Goal: Task Accomplishment & Management: Use online tool/utility

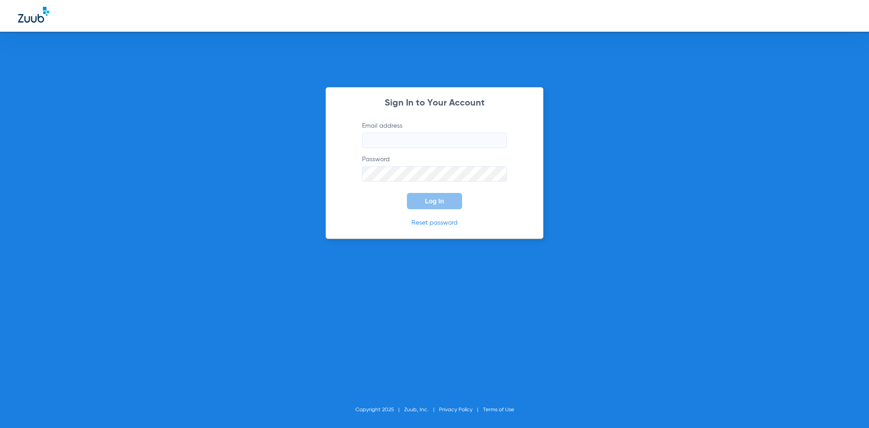
type input "[EMAIL_ADDRESS][DOMAIN_NAME]"
click at [423, 201] on button "Log In" at bounding box center [434, 201] width 55 height 16
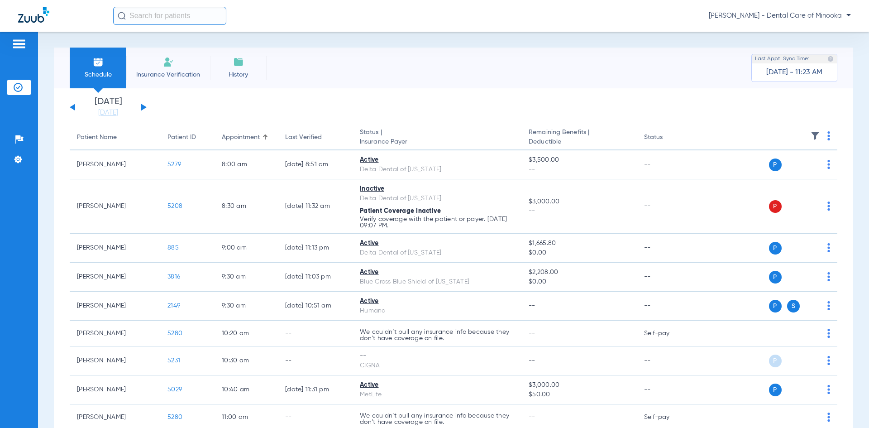
click at [158, 64] on li "Insurance Verification" at bounding box center [168, 68] width 84 height 41
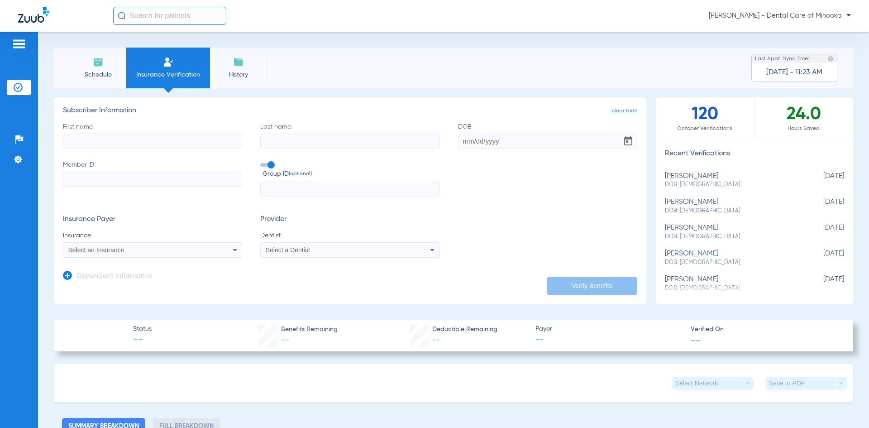
click at [164, 138] on input "First name" at bounding box center [152, 141] width 179 height 15
type input "Dayne"
click at [265, 137] on input "Last name" at bounding box center [349, 141] width 179 height 15
type input "[PERSON_NAME]"
click at [458, 141] on input "DOB" at bounding box center [547, 141] width 179 height 15
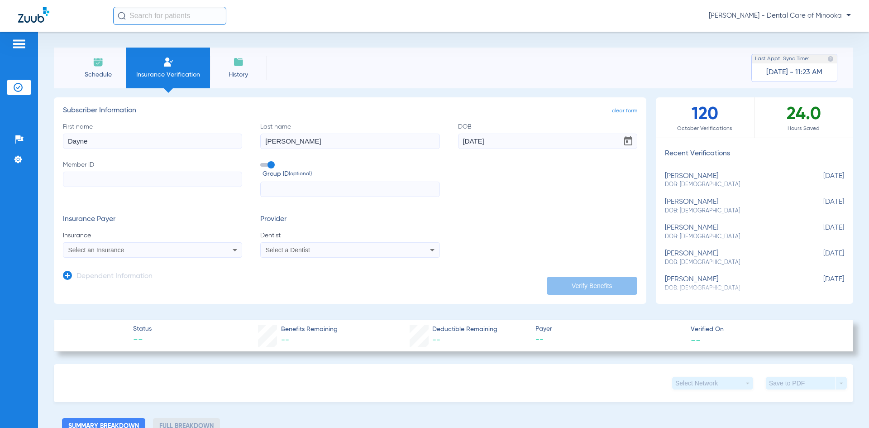
type input "[DATE]"
click at [176, 183] on input "Member ID" at bounding box center [152, 179] width 179 height 15
type input "W287400085"
click at [163, 248] on div "Select an Insurance" at bounding box center [135, 250] width 135 height 6
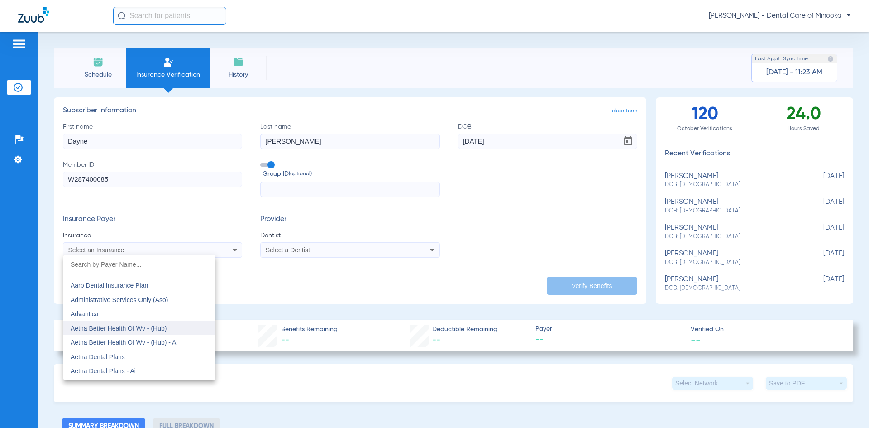
scroll to position [45, 0]
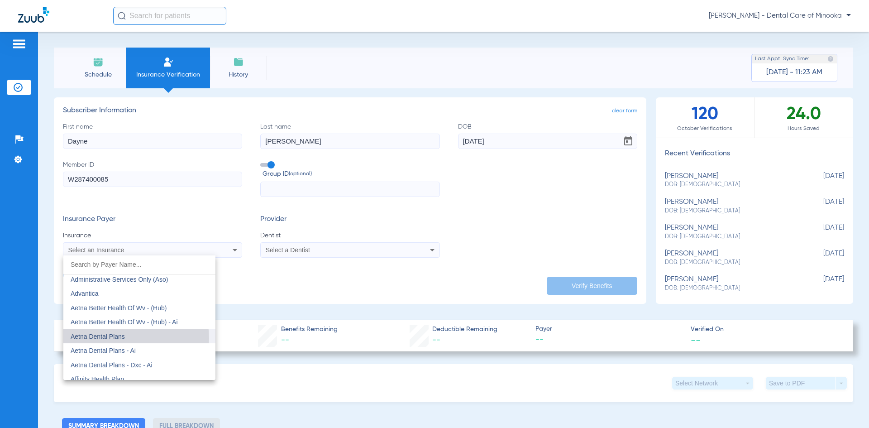
click at [126, 338] on mat-option "Aetna Dental Plans" at bounding box center [139, 336] width 152 height 14
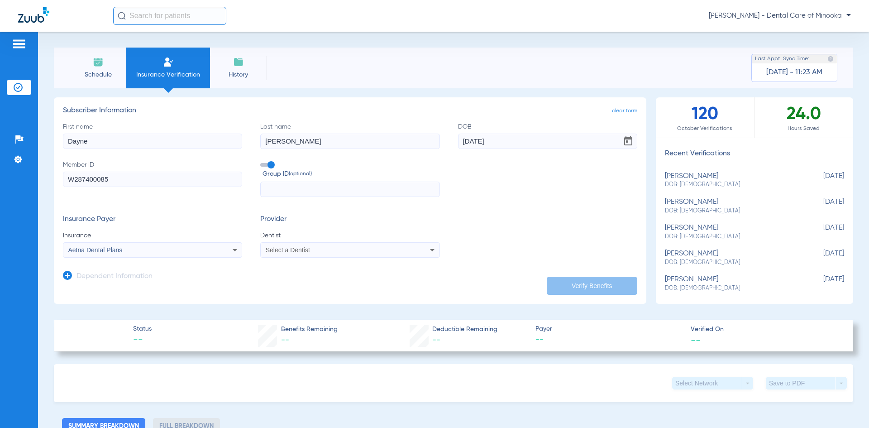
click at [331, 254] on div "Select a Dentist" at bounding box center [350, 250] width 178 height 11
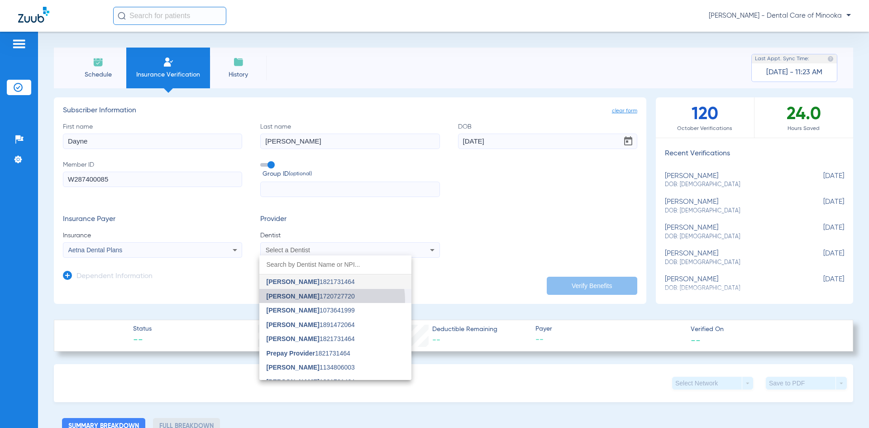
click at [320, 301] on mat-option "[PERSON_NAME] 1720727720" at bounding box center [335, 296] width 152 height 14
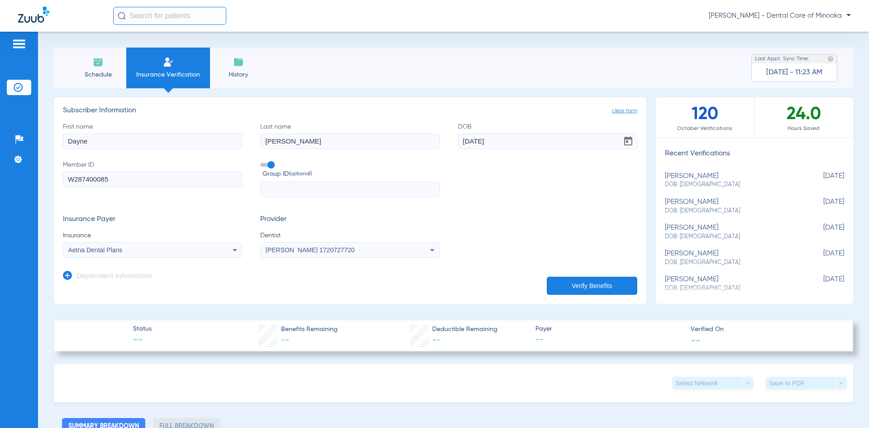
click at [312, 254] on div "[PERSON_NAME] 1720727720" at bounding box center [350, 250] width 178 height 11
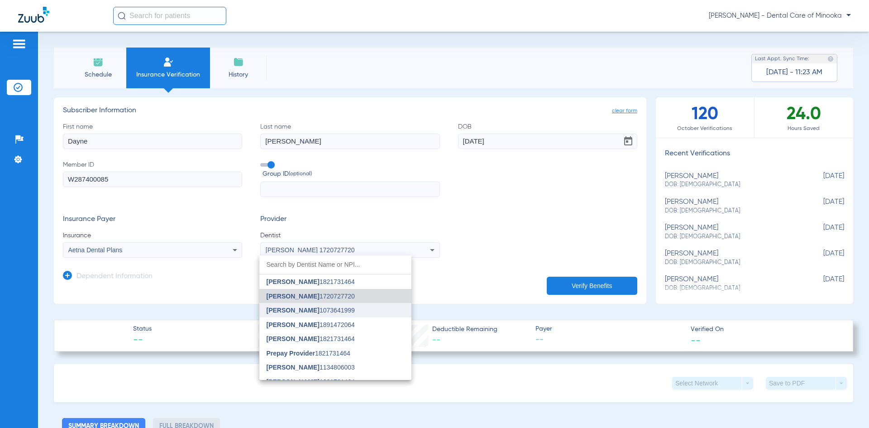
click at [294, 313] on span "[PERSON_NAME]" at bounding box center [293, 310] width 53 height 7
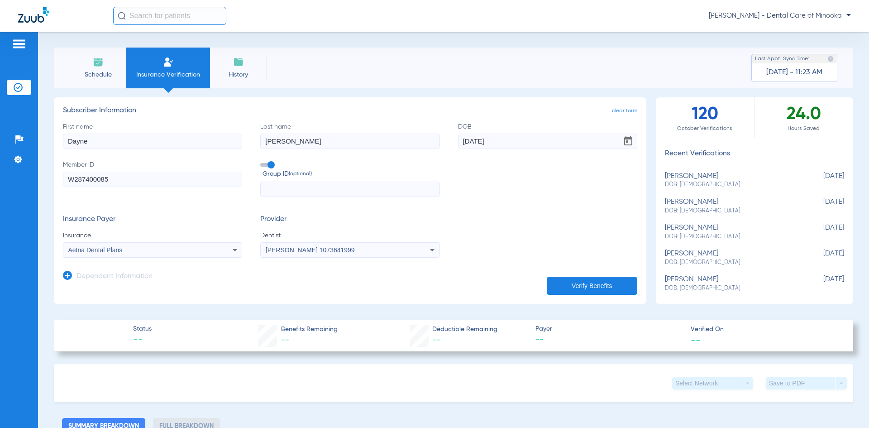
click at [290, 254] on div "[PERSON_NAME] 1073641999" at bounding box center [350, 250] width 178 height 11
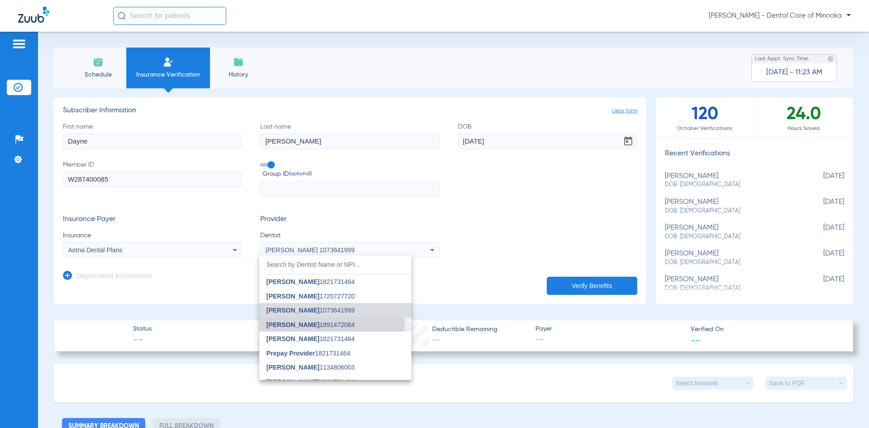
click at [281, 323] on span "[PERSON_NAME]" at bounding box center [293, 324] width 53 height 7
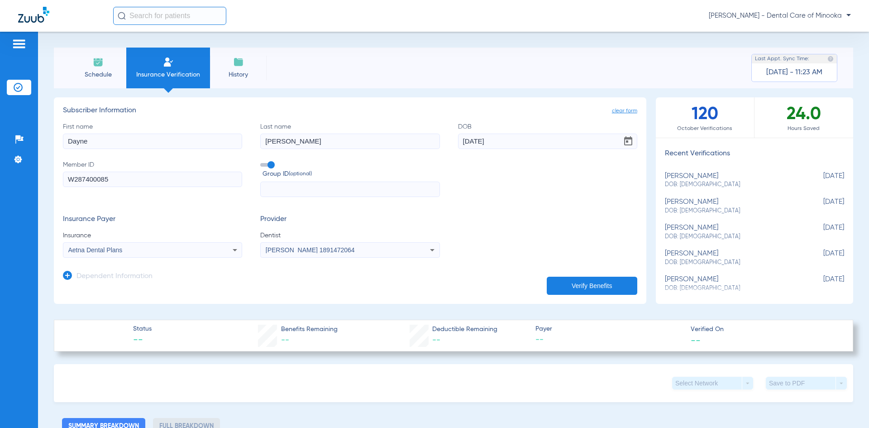
click at [569, 281] on button "Verify Benefits" at bounding box center [592, 286] width 91 height 18
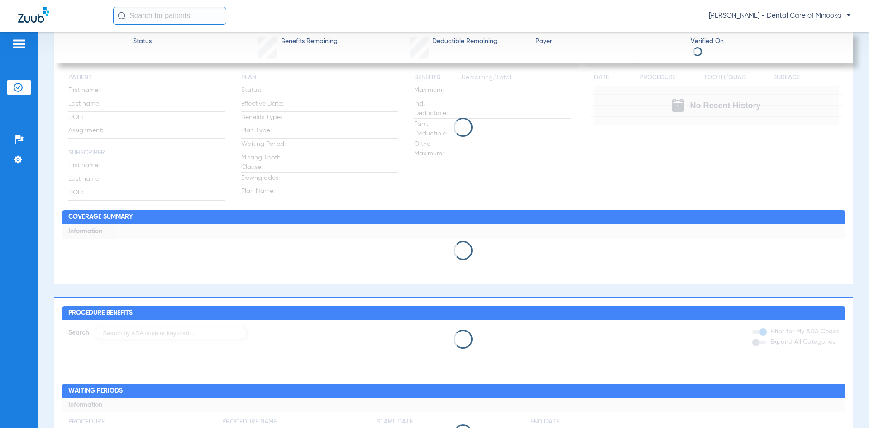
scroll to position [379, 0]
